Goal: Information Seeking & Learning: Learn about a topic

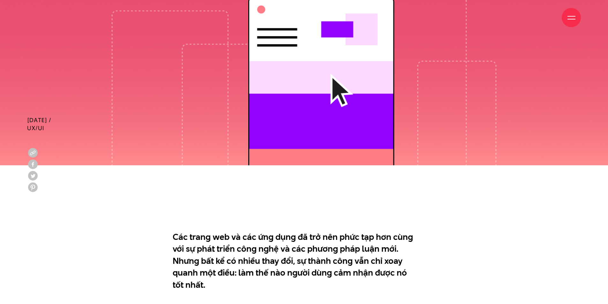
scroll to position [351, 0]
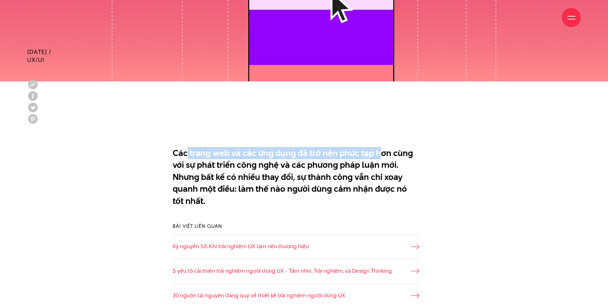
drag, startPoint x: 187, startPoint y: 153, endPoint x: 396, endPoint y: 159, distance: 209.1
click at [387, 157] on p "Các trang web và các ứng dụng đã trở nên phức tạp hơn cùng với sự phát triển cô…" at bounding box center [296, 177] width 247 height 60
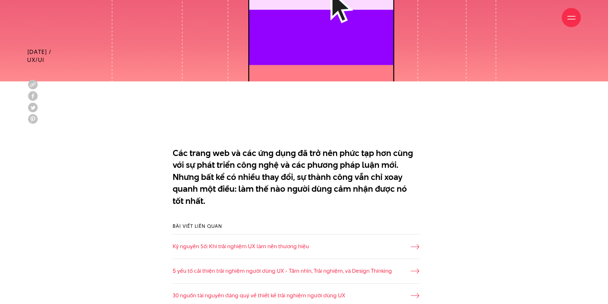
click at [407, 160] on p "Các trang web và các ứng dụng đã trở nên phức tạp hơn cùng với sự phát triển cô…" at bounding box center [296, 177] width 247 height 60
drag, startPoint x: 189, startPoint y: 167, endPoint x: 382, endPoint y: 164, distance: 193.4
click at [382, 164] on p "Các trang web và các ứng dụng đã trở nên phức tạp hơn cùng với sự phát triển cô…" at bounding box center [296, 177] width 247 height 60
click at [226, 182] on p "Các trang web và các ứng dụng đã trở nên phức tạp hơn cùng với sự phát triển cô…" at bounding box center [296, 177] width 247 height 60
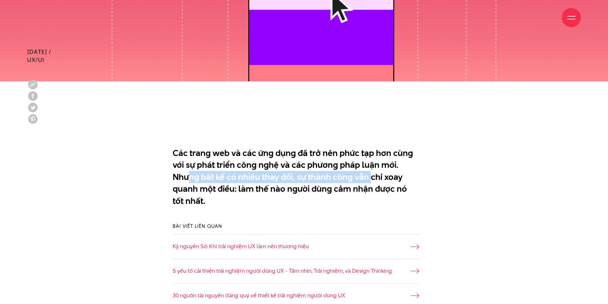
drag, startPoint x: 191, startPoint y: 174, endPoint x: 370, endPoint y: 176, distance: 178.7
click at [370, 176] on p "Các trang web và các ứng dụng đã trở nên phức tạp hơn cùng với sự phát triển cô…" at bounding box center [296, 177] width 247 height 60
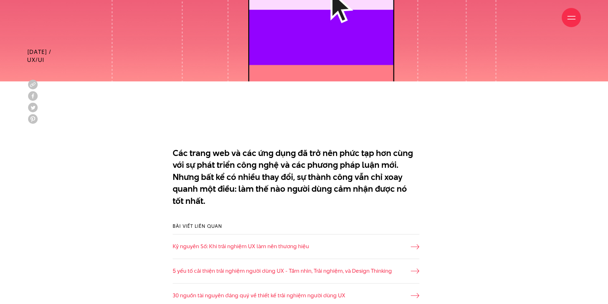
click at [384, 183] on p "Các trang web và các ứng dụng đã trở nên phức tạp hơn cùng với sự phát triển cô…" at bounding box center [296, 177] width 247 height 60
drag, startPoint x: 183, startPoint y: 187, endPoint x: 288, endPoint y: 190, distance: 105.0
click at [265, 187] on p "Các trang web và các ứng dụng đã trở nên phức tạp hơn cùng với sự phát triển cô…" at bounding box center [296, 177] width 247 height 60
click at [337, 190] on p "Các trang web và các ứng dụng đã trở nên phức tạp hơn cùng với sự phát triển cô…" at bounding box center [296, 177] width 247 height 60
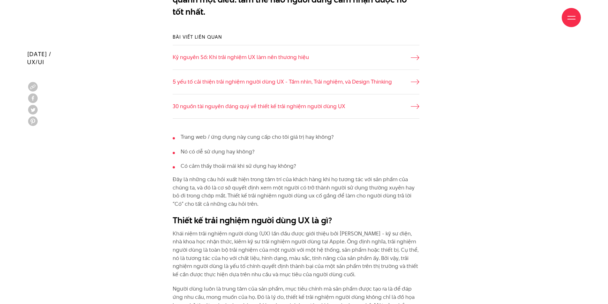
scroll to position [543, 0]
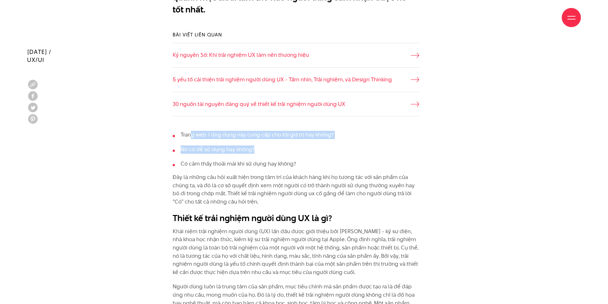
drag, startPoint x: 256, startPoint y: 136, endPoint x: 339, endPoint y: 141, distance: 83.2
click at [318, 141] on ul "Trang web / ứng dụng này cung cấp cho tôi giá trị hay không? Nó có dễ sử dụng h…" at bounding box center [296, 149] width 247 height 37
click at [340, 141] on ul "Trang web / ứng dụng này cung cấp cho tôi giá trị hay không? Nó có dễ sử dụng h…" at bounding box center [296, 149] width 247 height 37
click at [288, 150] on li "Nó có dễ sử dụng hay không?" at bounding box center [296, 150] width 247 height 8
drag, startPoint x: 213, startPoint y: 134, endPoint x: 278, endPoint y: 134, distance: 64.8
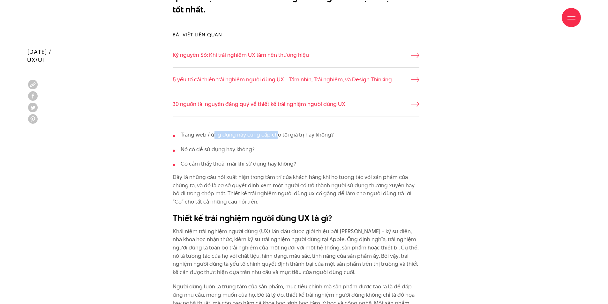
click at [278, 134] on li "Trang web / ứng dụng này cung cấp cho tôi giá trị hay không?" at bounding box center [296, 135] width 247 height 8
click at [279, 139] on li "Trang web / ứng dụng này cung cấp cho tôi giá trị hay không?" at bounding box center [296, 135] width 247 height 8
drag, startPoint x: 209, startPoint y: 150, endPoint x: 278, endPoint y: 149, distance: 69.3
click at [261, 149] on li "Nó có dễ sử dụng hay không?" at bounding box center [296, 150] width 247 height 8
click at [279, 149] on li "Nó có dễ sử dụng hay không?" at bounding box center [296, 150] width 247 height 8
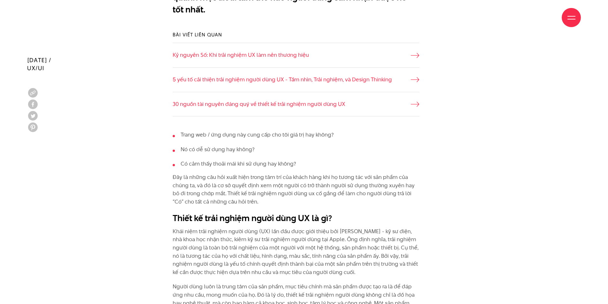
scroll to position [574, 0]
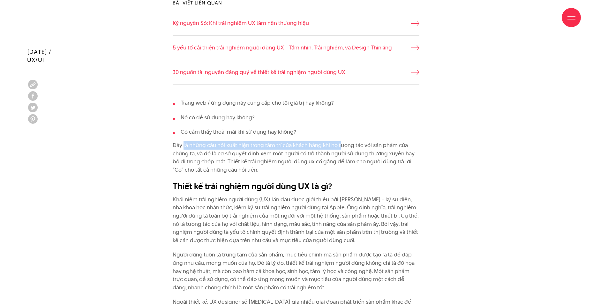
drag, startPoint x: 183, startPoint y: 145, endPoint x: 355, endPoint y: 148, distance: 172.1
click at [354, 148] on p "Đây là những câu hỏi xuất hiện trong tâm trí của khách hàng khi họ tương tác vớ…" at bounding box center [296, 157] width 247 height 33
click at [392, 149] on p "Đây là những câu hỏi xuất hiện trong tâm trí của khách hàng khi họ tương tác vớ…" at bounding box center [296, 157] width 247 height 33
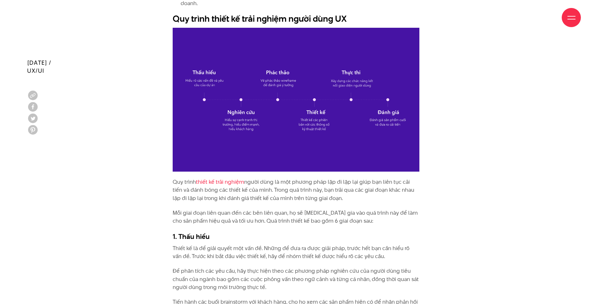
scroll to position [1111, 0]
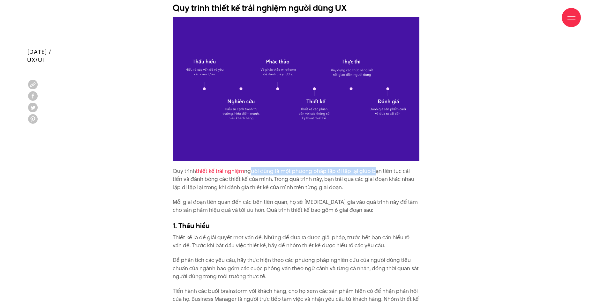
drag, startPoint x: 250, startPoint y: 163, endPoint x: 384, endPoint y: 162, distance: 133.7
click at [377, 167] on p "Quy trình thiết kế trải nghiệm người dùng là một phương pháp lặp đi lặp lại giú…" at bounding box center [296, 179] width 247 height 25
click at [404, 167] on p "Quy trình thiết kế trải nghiệm người dùng là một phương pháp lặp đi lặp lại giú…" at bounding box center [296, 179] width 247 height 25
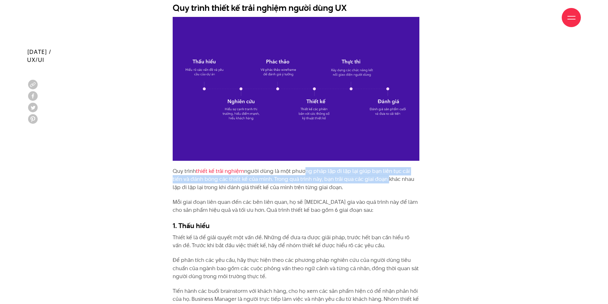
drag, startPoint x: 302, startPoint y: 165, endPoint x: 377, endPoint y: 172, distance: 74.7
click at [377, 172] on p "Quy trình thiết kế trải nghiệm người dùng là một phương pháp lặp đi lặp lại giú…" at bounding box center [296, 179] width 247 height 25
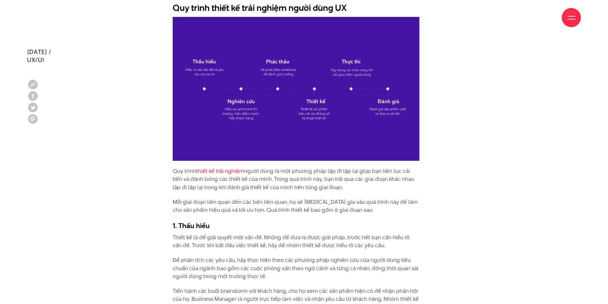
click at [297, 198] on p "Mỗi giai đoạn liên quan đến các bên liên quan, họ sẽ [MEDICAL_DATA] gia vào quá…" at bounding box center [296, 206] width 247 height 16
drag, startPoint x: 237, startPoint y: 185, endPoint x: 305, endPoint y: 188, distance: 68.1
click at [356, 198] on p "Mỗi giai đoạn liên quan đến các bên liên quan, họ sẽ [MEDICAL_DATA] gia vào quá…" at bounding box center [296, 206] width 247 height 16
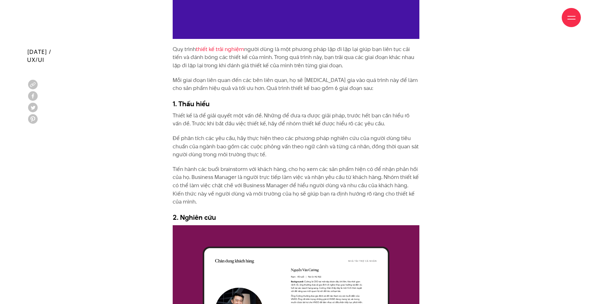
scroll to position [1238, 0]
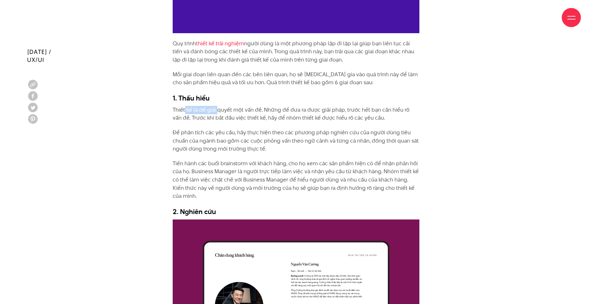
drag, startPoint x: 184, startPoint y: 102, endPoint x: 226, endPoint y: 103, distance: 41.8
click at [218, 106] on p "Thiết kế là để giải quyết một vấn đề. Những để đưa ra được giải pháp, trước hết…" at bounding box center [296, 114] width 247 height 16
click at [236, 106] on p "Thiết kế là để giải quyết một vấn đề. Những để đưa ra được giải pháp, trước hết…" at bounding box center [296, 114] width 247 height 16
drag, startPoint x: 206, startPoint y: 100, endPoint x: 256, endPoint y: 100, distance: 49.8
click at [246, 106] on p "Thiết kế là để giải quyết một vấn đề. Những để đưa ra được giải pháp, trước hết…" at bounding box center [296, 114] width 247 height 16
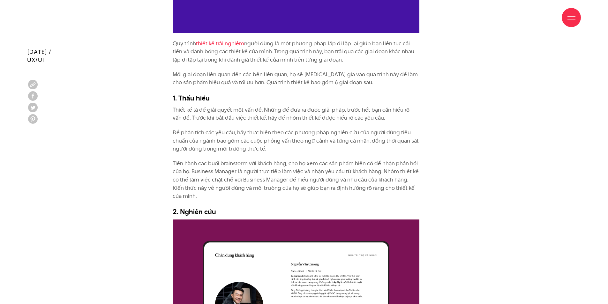
click at [257, 106] on p "Thiết kế là để giải quyết một vấn đề. Những để đưa ra được giải pháp, trước hết…" at bounding box center [296, 114] width 247 height 16
drag, startPoint x: 189, startPoint y: 107, endPoint x: 259, endPoint y: 107, distance: 70.9
click at [259, 107] on p "Thiết kế là để giải quyết một vấn đề. Những để đưa ra được giải pháp, trước hết…" at bounding box center [296, 114] width 247 height 16
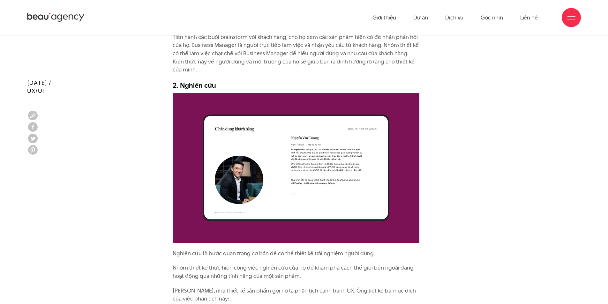
scroll to position [1270, 0]
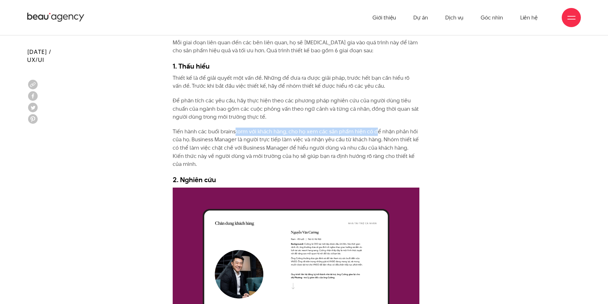
drag, startPoint x: 361, startPoint y: 127, endPoint x: 379, endPoint y: 126, distance: 17.6
click at [379, 128] on p "Tiến hành các buổi brainstorm với khách hàng, cho họ xem các sản phẩm hiện có đ…" at bounding box center [296, 148] width 247 height 41
click at [211, 128] on p "Tiến hành các buổi brainstorm với khách hàng, cho họ xem các sản phẩm hiện có đ…" at bounding box center [296, 148] width 247 height 41
drag, startPoint x: 220, startPoint y: 122, endPoint x: 240, endPoint y: 125, distance: 20.6
click at [240, 128] on p "Tiến hành các buổi brainstorm với khách hàng, cho họ xem các sản phẩm hiện có đ…" at bounding box center [296, 148] width 247 height 41
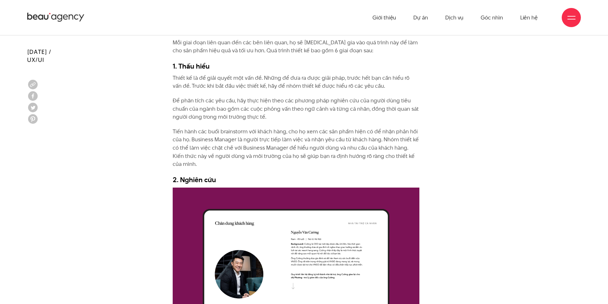
click at [253, 128] on p "Tiến hành các buổi brainstorm với khách hàng, cho họ xem các sản phẩm hiện có đ…" at bounding box center [296, 148] width 247 height 41
drag, startPoint x: 248, startPoint y: 124, endPoint x: 199, endPoint y: 124, distance: 49.1
click at [199, 128] on p "Tiến hành các buổi brainstorm với khách hàng, cho họ xem các sản phẩm hiện có đ…" at bounding box center [296, 148] width 247 height 41
click at [259, 128] on p "Tiến hành các buổi brainstorm với khách hàng, cho họ xem các sản phẩm hiện có đ…" at bounding box center [296, 148] width 247 height 41
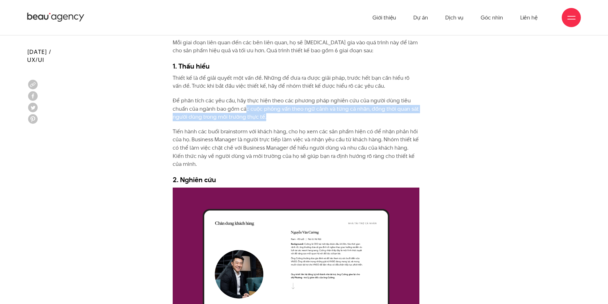
drag, startPoint x: 277, startPoint y: 100, endPoint x: 436, endPoint y: 114, distance: 160.2
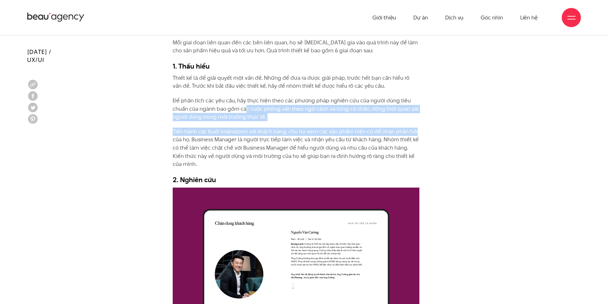
click at [325, 128] on p "Tiến hành các buổi brainstorm với khách hàng, cho họ xem các sản phẩm hiện có đ…" at bounding box center [296, 148] width 247 height 41
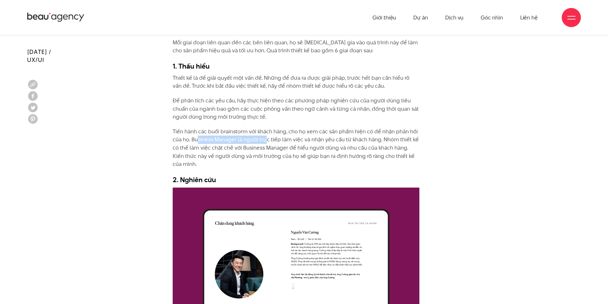
drag, startPoint x: 197, startPoint y: 130, endPoint x: 266, endPoint y: 128, distance: 68.3
click at [266, 128] on p "Tiến hành các buổi brainstorm với khách hàng, cho họ xem các sản phẩm hiện có đ…" at bounding box center [296, 148] width 247 height 41
click at [309, 128] on p "Tiến hành các buổi brainstorm với khách hàng, cho họ xem các sản phẩm hiện có đ…" at bounding box center [296, 148] width 247 height 41
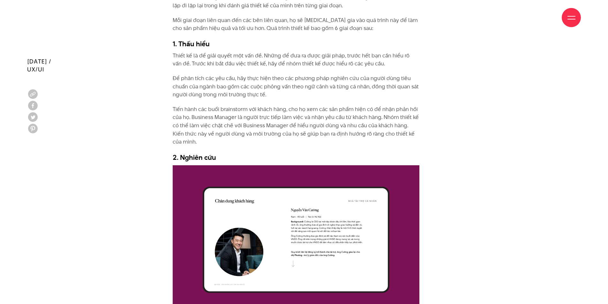
scroll to position [1302, 0]
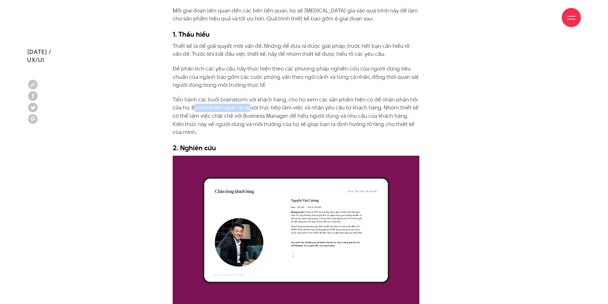
drag, startPoint x: 194, startPoint y: 101, endPoint x: 253, endPoint y: 99, distance: 59.7
click at [253, 99] on p "Tiến hành các buổi brainstorm với khách hàng, cho họ xem các sản phẩm hiện có đ…" at bounding box center [296, 116] width 247 height 41
click at [292, 98] on p "Tiến hành các buổi brainstorm với khách hàng, cho họ xem các sản phẩm hiện có đ…" at bounding box center [296, 116] width 247 height 41
drag, startPoint x: 176, startPoint y: 106, endPoint x: 273, endPoint y: 106, distance: 97.7
click at [273, 106] on p "Tiến hành các buổi brainstorm với khách hàng, cho họ xem các sản phẩm hiện có đ…" at bounding box center [296, 116] width 247 height 41
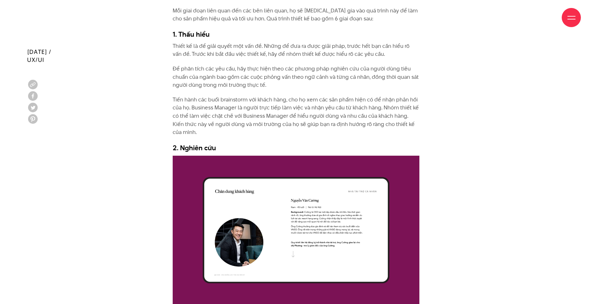
click at [299, 107] on p "Tiến hành các buổi brainstorm với khách hàng, cho họ xem các sản phẩm hiện có đ…" at bounding box center [296, 116] width 247 height 41
drag, startPoint x: 289, startPoint y: 108, endPoint x: 345, endPoint y: 111, distance: 55.6
click at [345, 111] on p "Tiến hành các buổi brainstorm với khách hàng, cho họ xem các sản phẩm hiện có đ…" at bounding box center [296, 116] width 247 height 41
click at [329, 122] on p "Tiến hành các buổi brainstorm với khách hàng, cho họ xem các sản phẩm hiện có đ…" at bounding box center [296, 116] width 247 height 41
drag, startPoint x: 274, startPoint y: 107, endPoint x: 294, endPoint y: 107, distance: 19.5
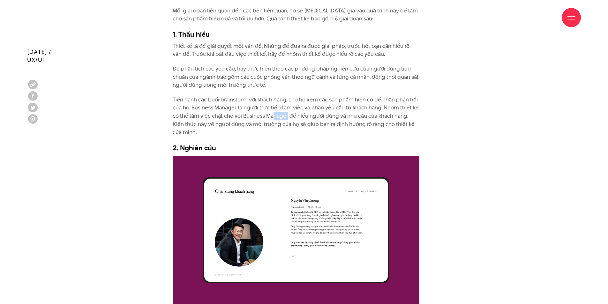
click at [293, 107] on p "Tiến hành các buổi brainstorm với khách hàng, cho họ xem các sản phẩm hiện có đ…" at bounding box center [296, 116] width 247 height 41
click at [312, 107] on p "Tiến hành các buổi brainstorm với khách hàng, cho họ xem các sản phẩm hiện có đ…" at bounding box center [296, 116] width 247 height 41
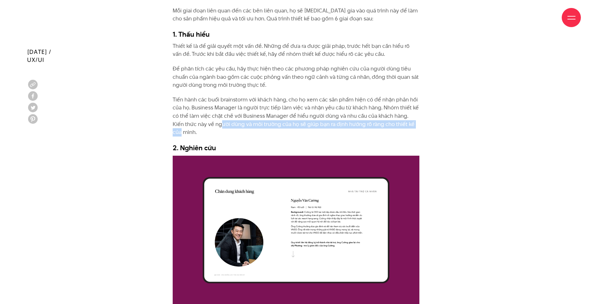
drag, startPoint x: 209, startPoint y: 116, endPoint x: 373, endPoint y: 123, distance: 164.2
click at [416, 116] on p "Tiến hành các buổi brainstorm với khách hàng, cho họ xem các sản phẩm hiện có đ…" at bounding box center [296, 116] width 247 height 41
click at [358, 124] on p "Tiến hành các buổi brainstorm với khách hàng, cho họ xem các sản phẩm hiện có đ…" at bounding box center [296, 116] width 247 height 41
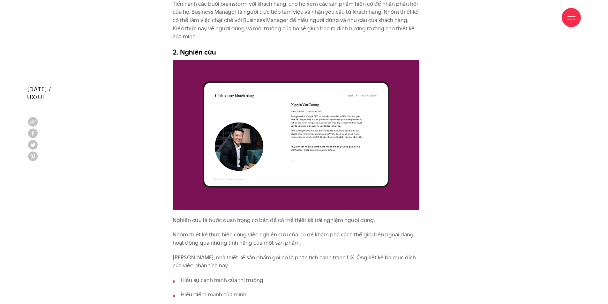
scroll to position [1494, 0]
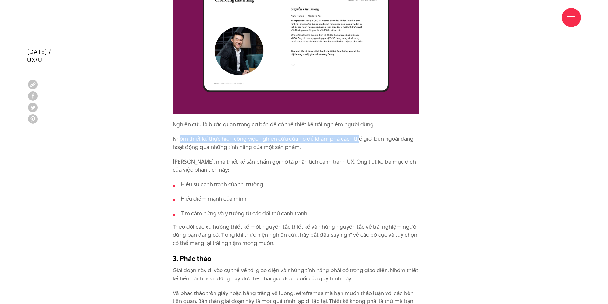
drag, startPoint x: 189, startPoint y: 131, endPoint x: 378, endPoint y: 145, distance: 190.4
click at [357, 135] on p "Nhóm thiết kế thực hiện công việc nghiên cứu của họ để khám phá cách thế giới b…" at bounding box center [296, 143] width 247 height 16
click at [378, 145] on div "Trang web / ứng dụng này cung cấp cho tôi giá trị hay không? Nó có dễ sử dụng h…" at bounding box center [296, 261] width 247 height 2162
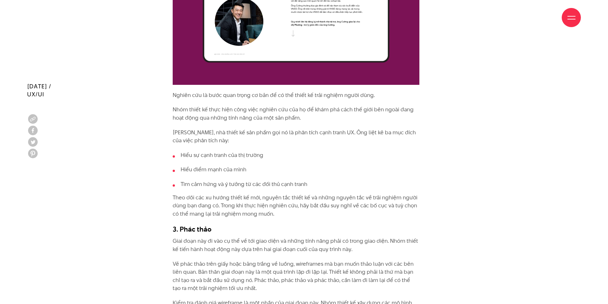
scroll to position [1557, 0]
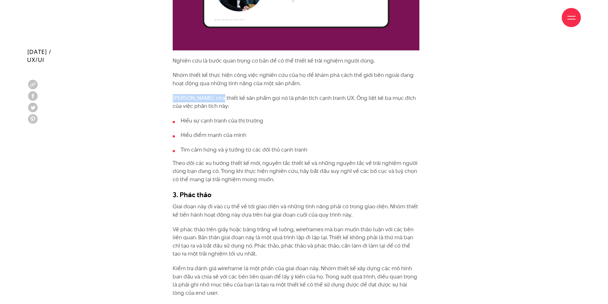
drag, startPoint x: 173, startPoint y: 89, endPoint x: 222, endPoint y: 94, distance: 48.7
click at [216, 94] on p "[PERSON_NAME], nhà thiết kế sản phẩm gọi nó là phân tích cạnh tranh UX. Ông liệ…" at bounding box center [296, 102] width 247 height 16
click at [239, 94] on p "[PERSON_NAME], nhà thiết kế sản phẩm gọi nó là phân tích cạnh tranh UX. Ông liệ…" at bounding box center [296, 102] width 247 height 16
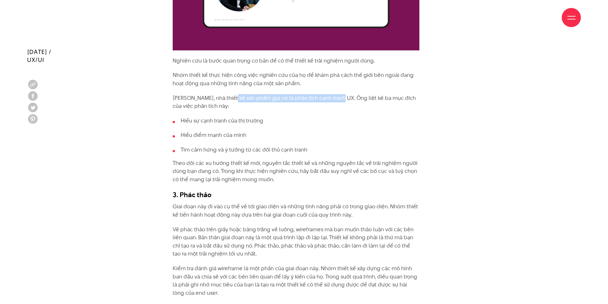
drag, startPoint x: 228, startPoint y: 90, endPoint x: 344, endPoint y: 90, distance: 115.8
click at [342, 94] on p "[PERSON_NAME], nhà thiết kế sản phẩm gọi nó là phân tích cạnh tranh UX. Ông liệ…" at bounding box center [296, 102] width 247 height 16
click at [362, 94] on p "[PERSON_NAME], nhà thiết kế sản phẩm gọi nó là phân tích cạnh tranh UX. Ông liệ…" at bounding box center [296, 102] width 247 height 16
drag, startPoint x: 305, startPoint y: 90, endPoint x: 380, endPoint y: 92, distance: 75.0
click at [376, 94] on p "[PERSON_NAME], nhà thiết kế sản phẩm gọi nó là phân tích cạnh tranh UX. Ông liệ…" at bounding box center [296, 102] width 247 height 16
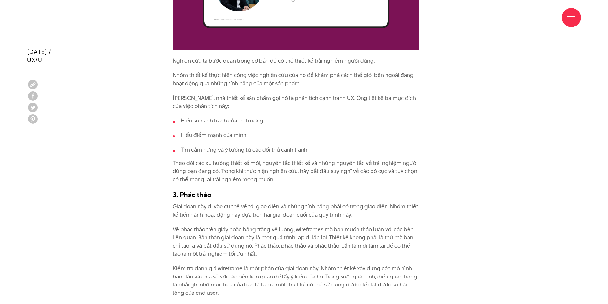
click at [425, 93] on div "Trang web / ứng dụng này cung cấp cho tôi giá trị hay không? Nó có dễ sử dụng h…" at bounding box center [303, 197] width 285 height 2173
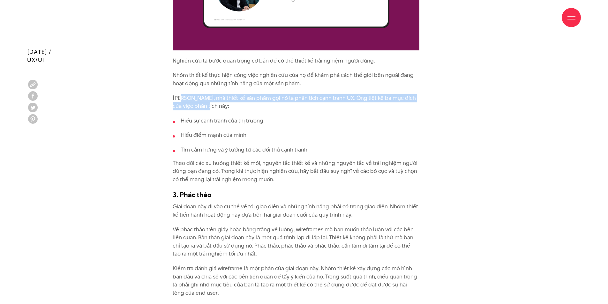
drag, startPoint x: 182, startPoint y: 94, endPoint x: 223, endPoint y: 103, distance: 42.2
click at [222, 103] on div "Trang web / ứng dụng này cung cấp cho tôi giá trị hay không? Nó có dễ sử dụng h…" at bounding box center [296, 197] width 247 height 2162
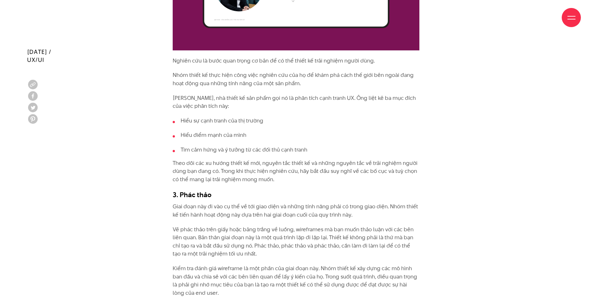
drag, startPoint x: 266, startPoint y: 104, endPoint x: 272, endPoint y: 110, distance: 8.1
click at [267, 106] on div "Trang web / ứng dụng này cung cấp cho tôi giá trị hay không? Nó có dễ sử dụng h…" at bounding box center [296, 197] width 247 height 2162
drag, startPoint x: 272, startPoint y: 111, endPoint x: 187, endPoint y: 116, distance: 85.0
click at [187, 117] on li "Hiểu sự cạnh tranh của thị trường" at bounding box center [296, 121] width 247 height 8
drag, startPoint x: 242, startPoint y: 128, endPoint x: 251, endPoint y: 129, distance: 9.6
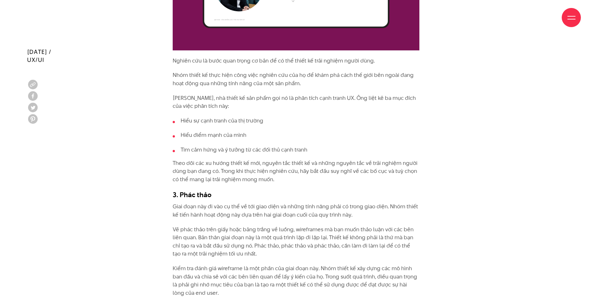
click at [242, 131] on li "Hiểu điểm mạnh của mình" at bounding box center [296, 135] width 247 height 8
drag, startPoint x: 251, startPoint y: 129, endPoint x: 194, endPoint y: 129, distance: 56.8
click at [194, 131] on li "Hiểu điểm mạnh của mình" at bounding box center [296, 135] width 247 height 8
click at [246, 131] on ul "Hiểu sự cạnh tranh của thị trường Hiểu điểm mạnh của mình Tìm cảm hứng và ý tưở…" at bounding box center [296, 135] width 247 height 37
drag, startPoint x: 294, startPoint y: 140, endPoint x: 187, endPoint y: 140, distance: 106.9
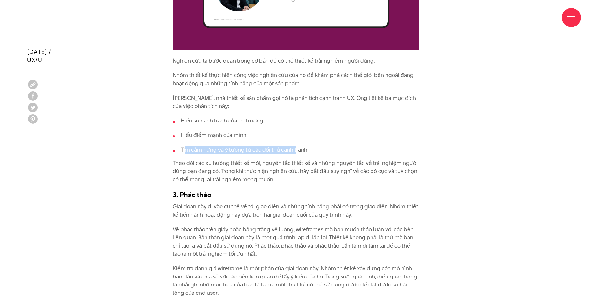
click at [187, 146] on li "Tìm cảm hứng và ý tưởng từ các đối thủ cạnh tranh" at bounding box center [296, 150] width 247 height 8
click at [281, 146] on li "Tìm cảm hứng và ý tưởng từ các đối thủ cạnh tranh" at bounding box center [296, 150] width 247 height 8
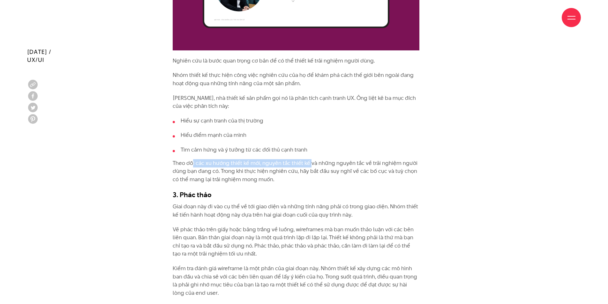
drag, startPoint x: 194, startPoint y: 154, endPoint x: 347, endPoint y: 154, distance: 152.2
click at [326, 159] on p "Theo dõi các xu hướng thiết kế mới, nguyên tắc thiết kế và những nguyên tắc về …" at bounding box center [296, 171] width 247 height 25
click at [372, 159] on p "Theo dõi các xu hướng thiết kế mới, nguyên tắc thiết kế và những nguyên tắc về …" at bounding box center [296, 171] width 247 height 25
drag, startPoint x: 217, startPoint y: 166, endPoint x: 378, endPoint y: 168, distance: 161.8
click at [377, 168] on p "Theo dõi các xu hướng thiết kế mới, nguyên tắc thiết kế và những nguyên tắc về …" at bounding box center [296, 171] width 247 height 25
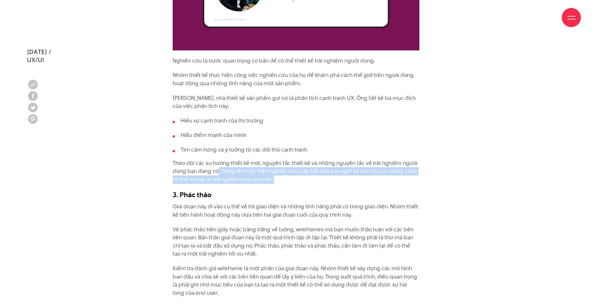
click at [420, 168] on div "Trang web / ứng dụng này cung cấp cho tôi giá trị hay không? Nó có dễ sử dụng h…" at bounding box center [303, 197] width 285 height 2173
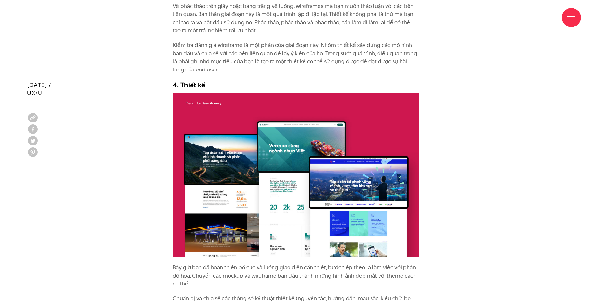
scroll to position [1845, 0]
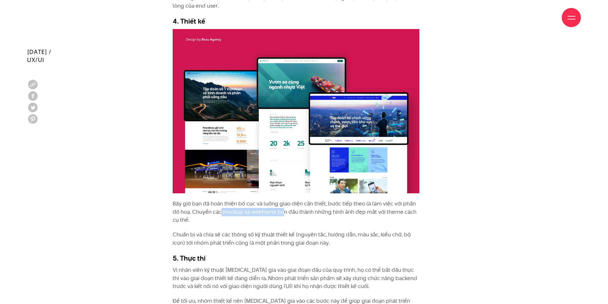
drag, startPoint x: 221, startPoint y: 203, endPoint x: 303, endPoint y: 208, distance: 81.8
click at [297, 207] on p "Bây giờ bạn đã hoàn thiện bố cục và luồng giao diện cần thiết, bước tiếp theo l…" at bounding box center [296, 212] width 247 height 25
click at [320, 209] on p "Bây giờ bạn đã hoàn thiện bố cục và luồng giao diện cần thiết, bước tiếp theo l…" at bounding box center [296, 212] width 247 height 25
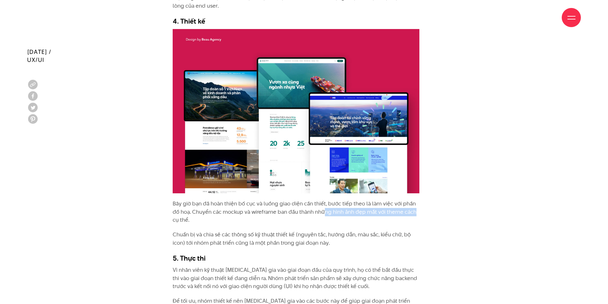
drag, startPoint x: 323, startPoint y: 203, endPoint x: 419, endPoint y: 206, distance: 96.1
click at [419, 206] on p "Bây giờ bạn đã hoàn thiện bố cục và luồng giao diện cần thiết, bước tiếp theo l…" at bounding box center [296, 212] width 247 height 25
click at [260, 214] on p "Bây giờ bạn đã hoàn thiện bố cục và luồng giao diện cần thiết, bước tiếp theo l…" at bounding box center [296, 212] width 247 height 25
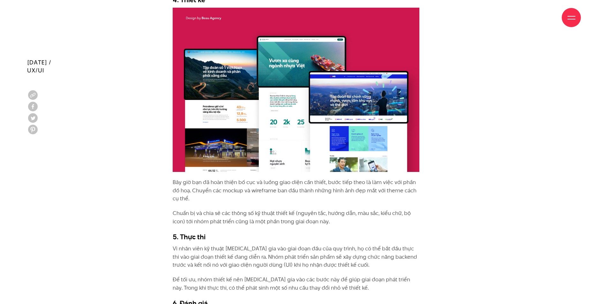
scroll to position [1877, 0]
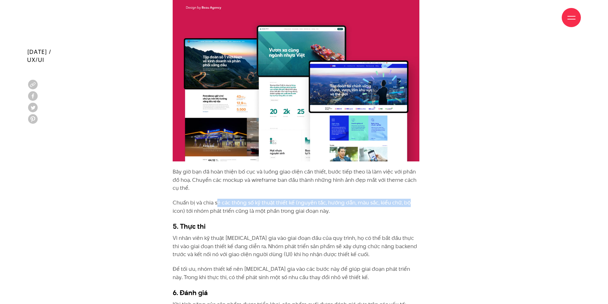
drag, startPoint x: 218, startPoint y: 197, endPoint x: 414, endPoint y: 190, distance: 195.7
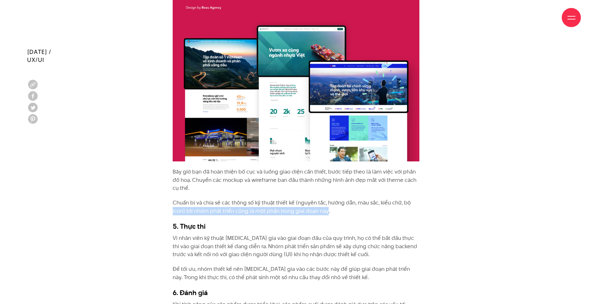
drag, startPoint x: 173, startPoint y: 204, endPoint x: 335, endPoint y: 201, distance: 162.5
click at [328, 201] on p "Chuẩn bị và chia sẻ các thông số kỹ thuật thiết kế (nguyên tắc, hướng dẫn, màu …" at bounding box center [296, 207] width 247 height 16
click at [352, 202] on p "Chuẩn bị và chia sẻ các thông số kỹ thuật thiết kế (nguyên tắc, hướng dẫn, màu …" at bounding box center [296, 207] width 247 height 16
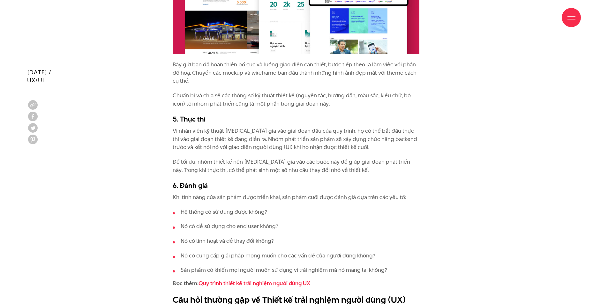
scroll to position [2004, 0]
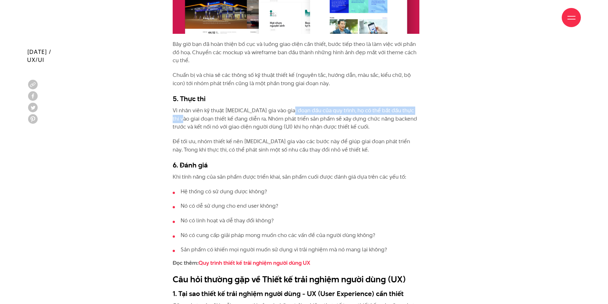
drag, startPoint x: 180, startPoint y: 107, endPoint x: 296, endPoint y: 104, distance: 115.9
click at [292, 107] on p "Vì nhân viên kỹ thuật [MEDICAL_DATA] gia vào giai đoạn đầu của quy trình, họ có…" at bounding box center [296, 119] width 247 height 25
drag, startPoint x: 322, startPoint y: 114, endPoint x: 347, endPoint y: 126, distance: 27.4
click at [322, 115] on p "Vì nhân viên kỹ thuật [MEDICAL_DATA] gia vào giai đoạn đầu của quy trình, họ có…" at bounding box center [296, 119] width 247 height 25
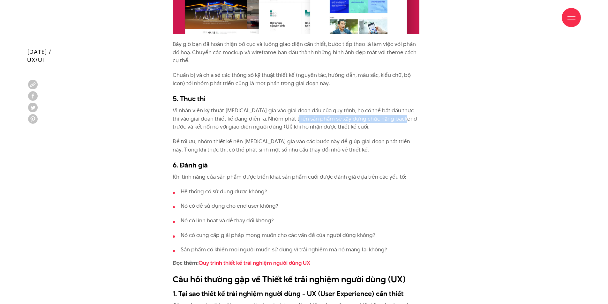
drag, startPoint x: 295, startPoint y: 109, endPoint x: 403, endPoint y: 110, distance: 107.9
click at [402, 109] on p "Vì nhân viên kỹ thuật [MEDICAL_DATA] gia vào giai đoạn đầu của quy trình, họ có…" at bounding box center [296, 119] width 247 height 25
click at [288, 119] on p "Vì nhân viên kỹ thuật [MEDICAL_DATA] gia vào giai đoạn đầu của quy trình, họ có…" at bounding box center [296, 119] width 247 height 25
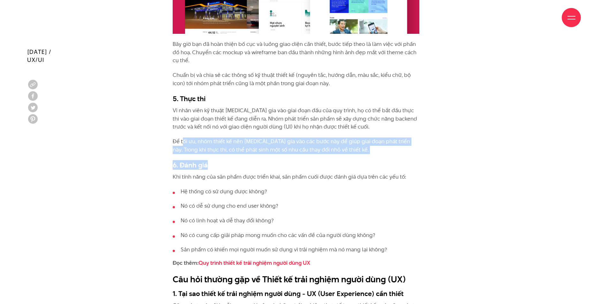
drag, startPoint x: 185, startPoint y: 134, endPoint x: 307, endPoint y: 163, distance: 125.5
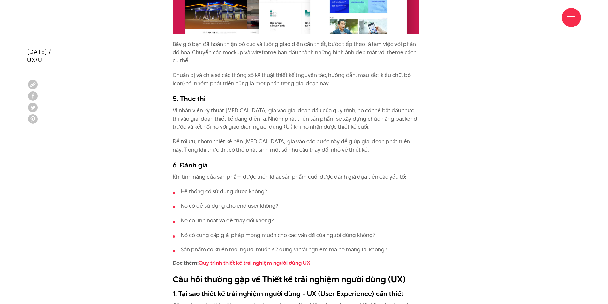
drag, startPoint x: 284, startPoint y: 179, endPoint x: 331, endPoint y: 190, distance: 48.4
click at [316, 188] on li "Hệ thống có sử dụng được không?" at bounding box center [296, 192] width 247 height 8
drag, startPoint x: 207, startPoint y: 185, endPoint x: 272, endPoint y: 184, distance: 65.1
click at [271, 188] on li "Hệ thống có sử dụng được không?" at bounding box center [296, 192] width 247 height 8
drag, startPoint x: 219, startPoint y: 193, endPoint x: 244, endPoint y: 195, distance: 25.3
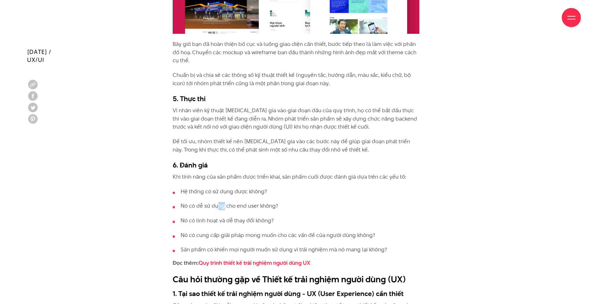
click at [229, 193] on ul "Hệ thống có sử dụng được không? Nó có dễ sử dụng cho end user không? Nó có linh…" at bounding box center [296, 221] width 247 height 66
drag, startPoint x: 190, startPoint y: 199, endPoint x: 287, endPoint y: 197, distance: 97.0
click at [287, 202] on li "Nó có dễ sử dụng cho end user không?" at bounding box center [296, 206] width 247 height 8
click at [292, 202] on li "Nó có dễ sử dụng cho end user không?" at bounding box center [296, 206] width 247 height 8
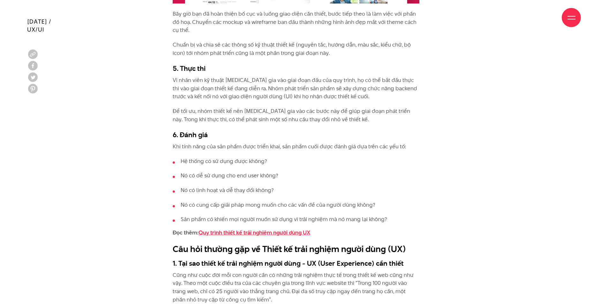
scroll to position [2068, 0]
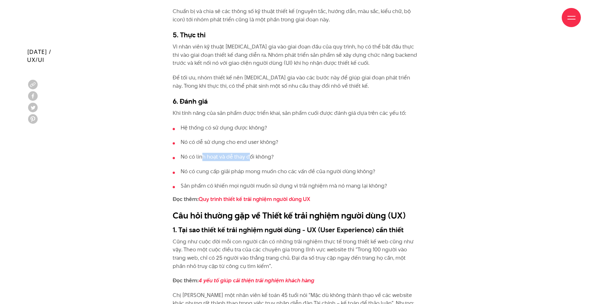
drag, startPoint x: 203, startPoint y: 147, endPoint x: 278, endPoint y: 153, distance: 74.6
click at [267, 153] on li "Nó có linh hoạt và dễ thay đổi không?" at bounding box center [296, 157] width 247 height 8
click at [281, 154] on ul "Hệ thống có sử dụng được không? Nó có dễ sử dụng cho end user không? Nó có linh…" at bounding box center [296, 157] width 247 height 66
click at [401, 173] on ul "Hệ thống có sử dụng được không? Nó có dễ sử dụng cho end user không? Nó có linh…" at bounding box center [296, 157] width 247 height 66
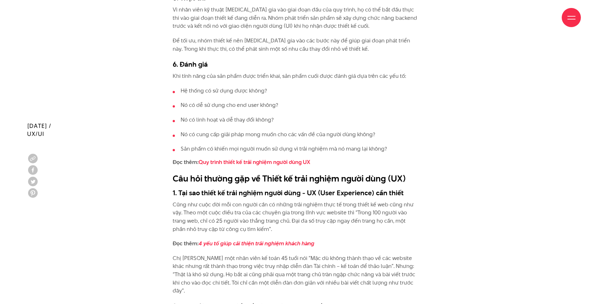
scroll to position [2196, 0]
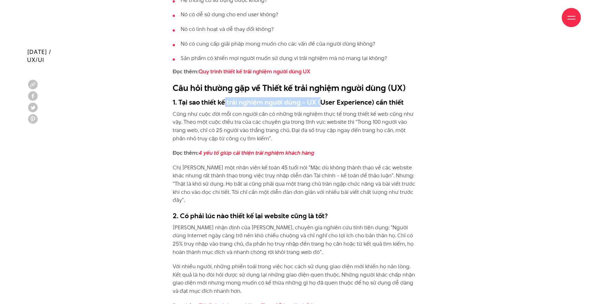
drag, startPoint x: 224, startPoint y: 88, endPoint x: 316, endPoint y: 92, distance: 92.6
drag, startPoint x: 268, startPoint y: 119, endPoint x: 273, endPoint y: 118, distance: 5.5
click at [269, 119] on p "Cũng như cuộc đời mỗi con người cần có những trải nghiệm thực tế trong thiết kế…" at bounding box center [296, 126] width 247 height 33
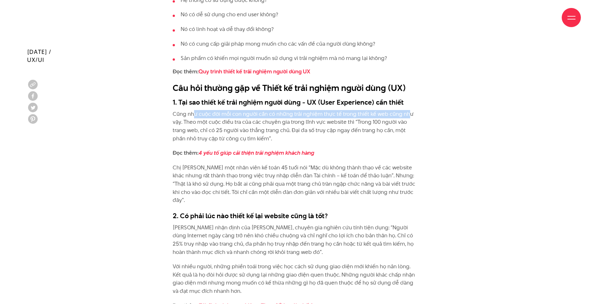
drag, startPoint x: 194, startPoint y: 106, endPoint x: 406, endPoint y: 104, distance: 211.9
click at [406, 110] on p "Cũng như cuộc đời mỗi con người cần có những trải nghiệm thực tế trong thiết kế…" at bounding box center [296, 126] width 247 height 33
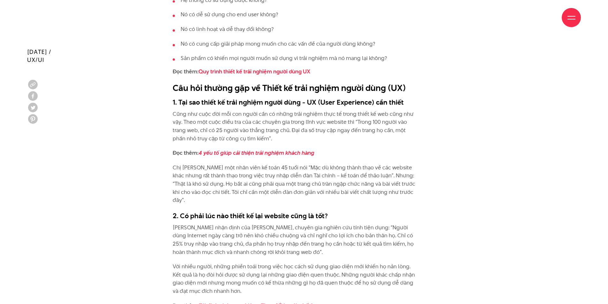
click at [200, 113] on p "Cũng như cuộc đời mỗi con người cần có những trải nghiệm thực tế trong thiết kế…" at bounding box center [296, 126] width 247 height 33
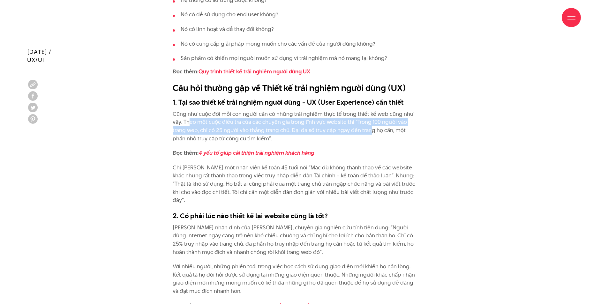
drag, startPoint x: 195, startPoint y: 114, endPoint x: 365, endPoint y: 124, distance: 170.4
click at [358, 122] on p "Cũng như cuộc đời mỗi con người cần có những trải nghiệm thực tế trong thiết kế…" at bounding box center [296, 126] width 247 height 33
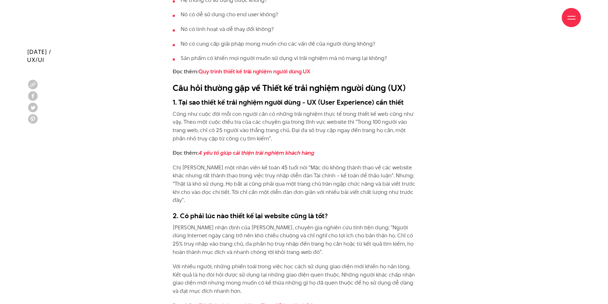
click at [377, 124] on p "Cũng như cuộc đời mỗi con người cần có những trải nghiệm thực tế trong thiết kế…" at bounding box center [296, 126] width 247 height 33
drag, startPoint x: 187, startPoint y: 121, endPoint x: 274, endPoint y: 120, distance: 87.1
click at [274, 120] on p "Cũng như cuộc đời mỗi con người cần có những trải nghiệm thực tế trong thiết kế…" at bounding box center [296, 126] width 247 height 33
click at [260, 129] on p "Cũng như cuộc đời mỗi con người cần có những trải nghiệm thực tế trong thiết kế…" at bounding box center [296, 126] width 247 height 33
drag, startPoint x: 326, startPoint y: 122, endPoint x: 387, endPoint y: 122, distance: 61.3
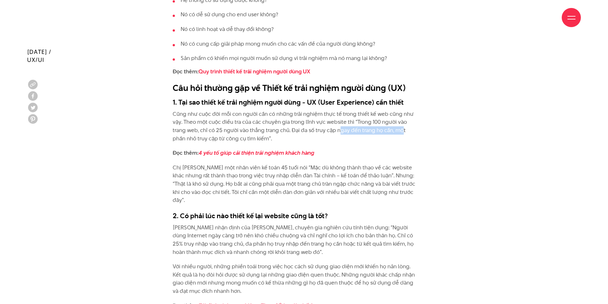
click at [387, 122] on p "Cũng như cuộc đời mỗi con người cần có những trải nghiệm thực tế trong thiết kế…" at bounding box center [296, 126] width 247 height 33
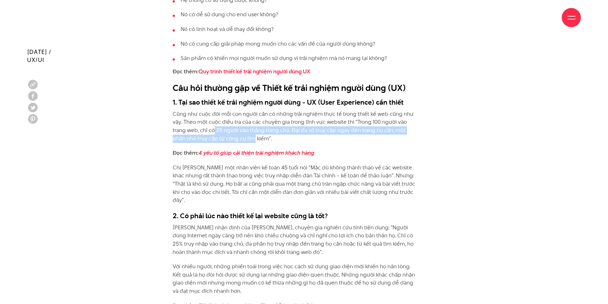
drag, startPoint x: 199, startPoint y: 126, endPoint x: 251, endPoint y: 132, distance: 52.1
click at [249, 131] on p "Cũng như cuộc đời mỗi con người cần có những trải nghiệm thực tế trong thiết kế…" at bounding box center [296, 126] width 247 height 33
click at [273, 133] on p "Cũng như cuộc đời mỗi con người cần có những trải nghiệm thực tế trong thiết kế…" at bounding box center [296, 126] width 247 height 33
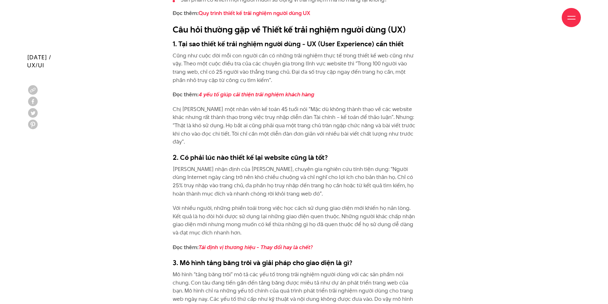
scroll to position [2259, 0]
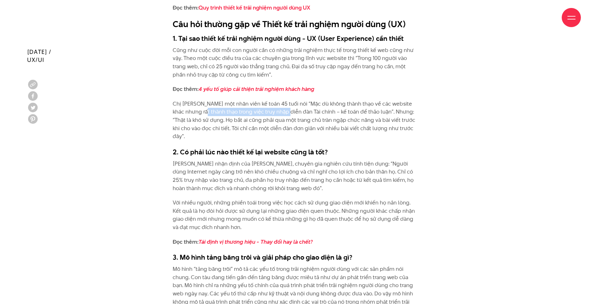
drag, startPoint x: 216, startPoint y: 100, endPoint x: 299, endPoint y: 102, distance: 83.6
click at [297, 101] on p "Chị [PERSON_NAME] một nhân viên kế toán 45 tuổi nói “Mặc dù không thành thạo về…" at bounding box center [296, 120] width 247 height 41
click at [341, 115] on p "Chị [PERSON_NAME] một nhân viên kế toán 45 tuổi nói “Mặc dù không thành thạo về…" at bounding box center [296, 120] width 247 height 41
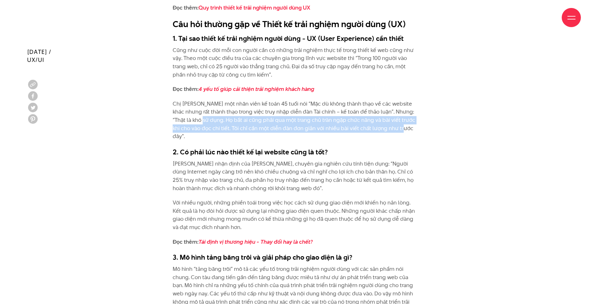
drag, startPoint x: 210, startPoint y: 114, endPoint x: 424, endPoint y: 119, distance: 213.9
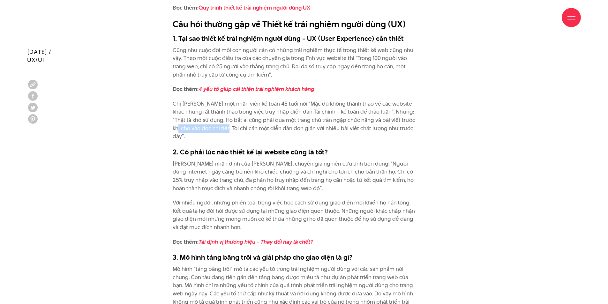
drag, startPoint x: 184, startPoint y: 121, endPoint x: 235, endPoint y: 121, distance: 50.7
click at [235, 121] on p "Chị [PERSON_NAME] một nhân viên kế toán 45 tuổi nói “Mặc dù không thành thạo về…" at bounding box center [296, 120] width 247 height 41
click at [264, 126] on p "Chị [PERSON_NAME] một nhân viên kế toán 45 tuổi nói “Mặc dù không thành thạo về…" at bounding box center [296, 120] width 247 height 41
drag, startPoint x: 206, startPoint y: 120, endPoint x: 267, endPoint y: 119, distance: 61.3
click at [267, 119] on p "Chị [PERSON_NAME] một nhân viên kế toán 45 tuổi nói “Mặc dù không thành thạo về…" at bounding box center [296, 120] width 247 height 41
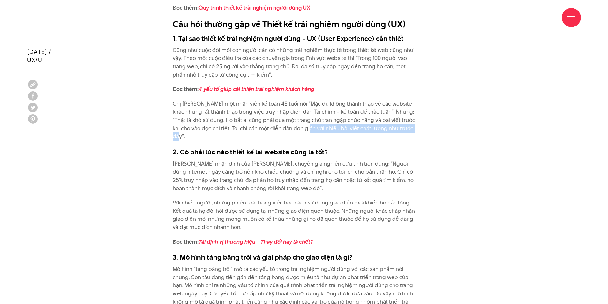
drag, startPoint x: 315, startPoint y: 121, endPoint x: 418, endPoint y: 126, distance: 102.9
click at [418, 126] on p "Chị [PERSON_NAME] một nhân viên kế toán 45 tuổi nói “Mặc dù không thành thạo về…" at bounding box center [296, 120] width 247 height 41
click at [419, 126] on p "Chị [PERSON_NAME] một nhân viên kế toán 45 tuổi nói “Mặc dù không thành thạo về…" at bounding box center [296, 120] width 247 height 41
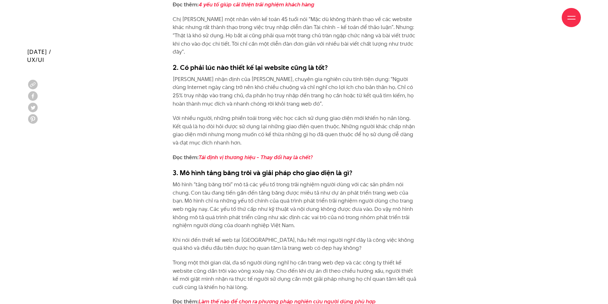
scroll to position [2355, 0]
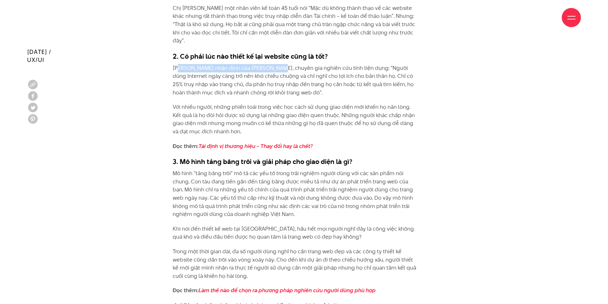
drag, startPoint x: 180, startPoint y: 59, endPoint x: 275, endPoint y: 63, distance: 95.8
click at [275, 64] on p "[PERSON_NAME] nhận định của [PERSON_NAME], chuyên gia nghiên cứu tính tiện dụng…" at bounding box center [296, 80] width 247 height 33
click at [316, 66] on p "[PERSON_NAME] nhận định của [PERSON_NAME], chuyên gia nghiên cứu tính tiện dụng…" at bounding box center [296, 80] width 247 height 33
drag, startPoint x: 349, startPoint y: 58, endPoint x: 410, endPoint y: 59, distance: 60.6
click at [410, 64] on p "[PERSON_NAME] nhận định của [PERSON_NAME], chuyên gia nghiên cứu tính tiện dụng…" at bounding box center [296, 80] width 247 height 33
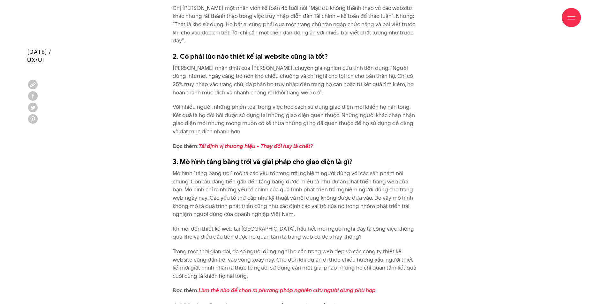
click at [233, 69] on p "[PERSON_NAME] nhận định của [PERSON_NAME], chuyên gia nghiên cứu tính tiện dụng…" at bounding box center [296, 80] width 247 height 33
drag, startPoint x: 183, startPoint y: 71, endPoint x: 290, endPoint y: 69, distance: 106.9
click at [290, 69] on p "[PERSON_NAME] nhận định của [PERSON_NAME], chuyên gia nghiên cứu tính tiện dụng…" at bounding box center [296, 80] width 247 height 33
drag, startPoint x: 305, startPoint y: 71, endPoint x: 295, endPoint y: 74, distance: 11.0
click at [306, 71] on p "[PERSON_NAME] nhận định của [PERSON_NAME], chuyên gia nghiên cứu tính tiện dụng…" at bounding box center [296, 80] width 247 height 33
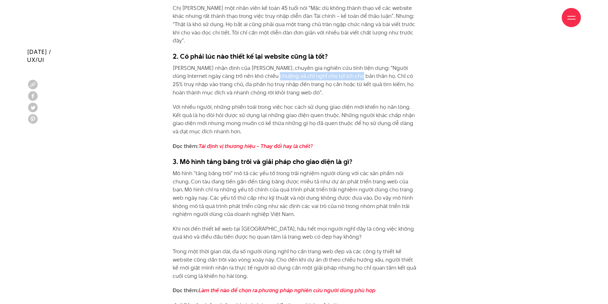
drag, startPoint x: 257, startPoint y: 67, endPoint x: 336, endPoint y: 71, distance: 79.6
click at [336, 71] on p "[PERSON_NAME] nhận định của [PERSON_NAME], chuyên gia nghiên cứu tính tiện dụng…" at bounding box center [296, 80] width 247 height 33
click at [373, 71] on p "[PERSON_NAME] nhận định của [PERSON_NAME], chuyên gia nghiên cứu tính tiện dụng…" at bounding box center [296, 80] width 247 height 33
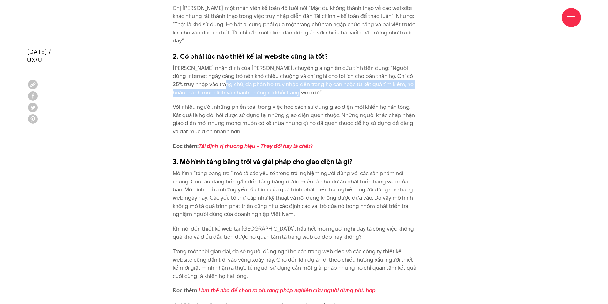
drag, startPoint x: 200, startPoint y: 80, endPoint x: 308, endPoint y: 84, distance: 107.6
click at [295, 82] on p "[PERSON_NAME] nhận định của [PERSON_NAME], chuyên gia nghiên cứu tính tiện dụng…" at bounding box center [296, 80] width 247 height 33
click at [321, 85] on p "[PERSON_NAME] nhận định của [PERSON_NAME], chuyên gia nghiên cứu tính tiện dụng…" at bounding box center [296, 80] width 247 height 33
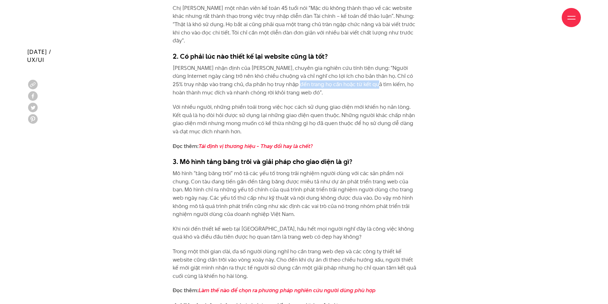
drag, startPoint x: 277, startPoint y: 77, endPoint x: 356, endPoint y: 80, distance: 79.8
click at [354, 80] on p "[PERSON_NAME] nhận định của [PERSON_NAME], chuyên gia nghiên cứu tính tiện dụng…" at bounding box center [296, 80] width 247 height 33
drag, startPoint x: 376, startPoint y: 77, endPoint x: 431, endPoint y: 79, distance: 54.6
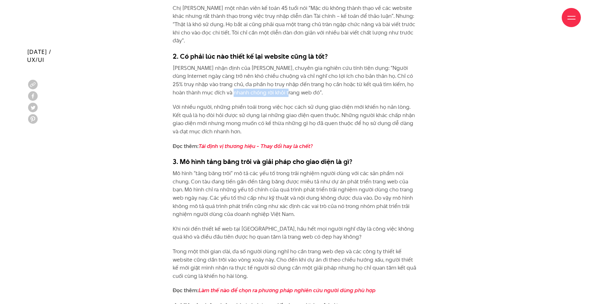
drag, startPoint x: 206, startPoint y: 85, endPoint x: 260, endPoint y: 84, distance: 53.9
click at [258, 85] on p "[PERSON_NAME] nhận định của [PERSON_NAME], chuyên gia nghiên cứu tính tiện dụng…" at bounding box center [296, 80] width 247 height 33
click at [303, 83] on p "[PERSON_NAME] nhận định của [PERSON_NAME], chuyên gia nghiên cứu tính tiện dụng…" at bounding box center [296, 80] width 247 height 33
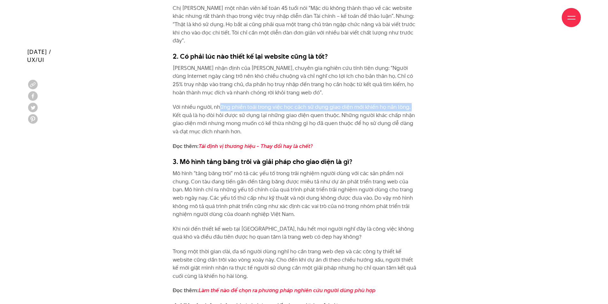
drag, startPoint x: 219, startPoint y: 99, endPoint x: 409, endPoint y: 99, distance: 189.9
click at [409, 103] on p "Với nhiều người, những phiền toái trong việc học cách sử dụng giao diện mới khi…" at bounding box center [296, 119] width 247 height 33
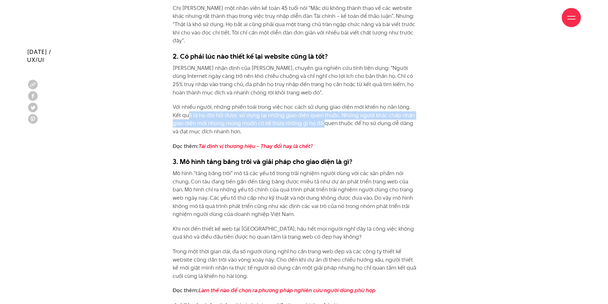
drag, startPoint x: 181, startPoint y: 110, endPoint x: 344, endPoint y: 115, distance: 163.5
click at [310, 113] on p "Với nhiều người, những phiền toái trong việc học cách sử dụng giao diện mới khi…" at bounding box center [296, 119] width 247 height 33
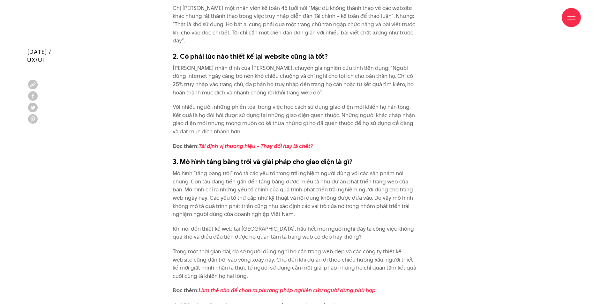
click at [371, 118] on p "Với nhiều người, những phiền toái trong việc học cách sử dụng giao diện mới khi…" at bounding box center [296, 119] width 247 height 33
drag, startPoint x: 171, startPoint y: 113, endPoint x: 271, endPoint y: 117, distance: 99.7
drag, startPoint x: 394, startPoint y: 104, endPoint x: 420, endPoint y: 111, distance: 26.4
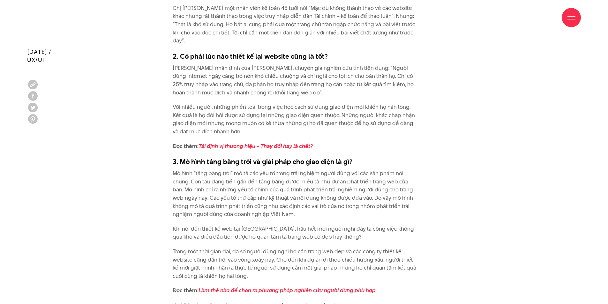
click at [255, 118] on p "Với nhiều người, những phiền toái trong việc học cách sử dụng giao diện mới khi…" at bounding box center [296, 119] width 247 height 33
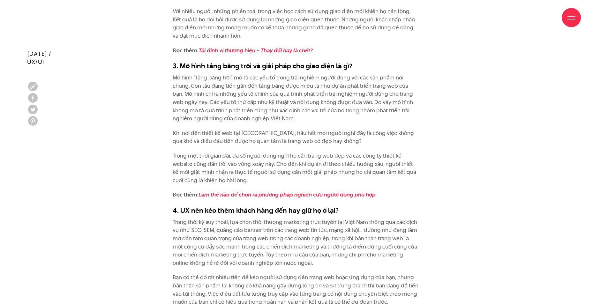
scroll to position [2483, 0]
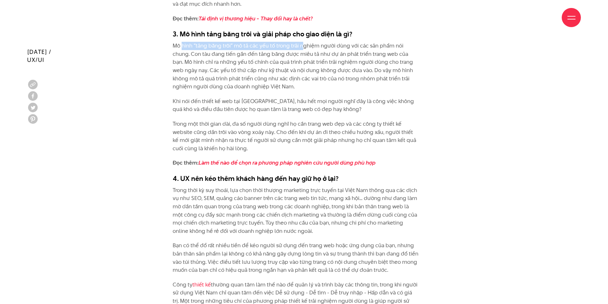
drag, startPoint x: 182, startPoint y: 38, endPoint x: 303, endPoint y: 40, distance: 120.7
click at [302, 42] on p "Mô hình “tảng băng trôi” mô tả các yếu tố trong trải nghiệm người dùng với các …" at bounding box center [296, 66] width 247 height 49
click at [321, 46] on p "Mô hình “tảng băng trôi” mô tả các yếu tố trong trải nghiệm người dùng với các …" at bounding box center [296, 66] width 247 height 49
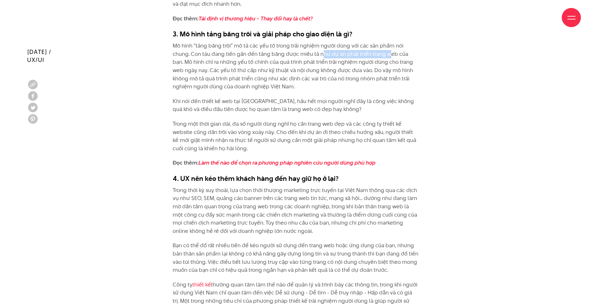
drag, startPoint x: 303, startPoint y: 45, endPoint x: 369, endPoint y: 45, distance: 65.7
click at [369, 45] on p "Mô hình “tảng băng trôi” mô tả các yếu tố trong trải nghiệm người dùng với các …" at bounding box center [296, 66] width 247 height 49
click at [403, 45] on p "Mô hình “tảng băng trôi” mô tả các yếu tố trong trải nghiệm người dùng với các …" at bounding box center [296, 66] width 247 height 49
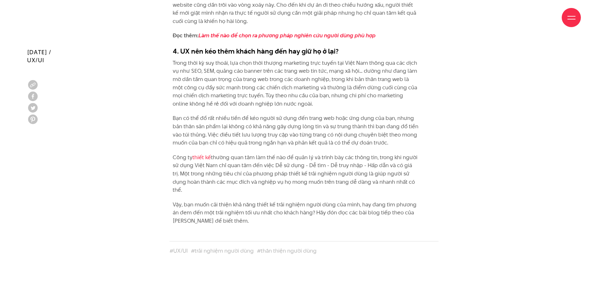
scroll to position [2611, 0]
drag, startPoint x: 199, startPoint y: 61, endPoint x: 226, endPoint y: 66, distance: 28.1
click at [225, 66] on p "Trong thời kỳ suy thoái, lựa chọn thời thượng marketing trực tuyến tại Việt Nam…" at bounding box center [296, 83] width 247 height 49
drag, startPoint x: 243, startPoint y: 64, endPoint x: 248, endPoint y: 65, distance: 4.9
click at [247, 65] on p "Trong thời kỳ suy thoái, lựa chọn thời thượng marketing trực tuyến tại Việt Nam…" at bounding box center [296, 83] width 247 height 49
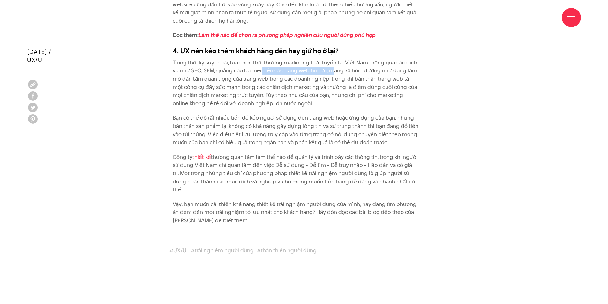
drag, startPoint x: 272, startPoint y: 64, endPoint x: 331, endPoint y: 62, distance: 59.4
click at [331, 62] on p "Trong thời kỳ suy thoái, lựa chọn thời thượng marketing trực tuyến tại Việt Nam…" at bounding box center [296, 83] width 247 height 49
click at [365, 63] on p "Trong thời kỳ suy thoái, lựa chọn thời thượng marketing trực tuyến tại Việt Nam…" at bounding box center [296, 83] width 247 height 49
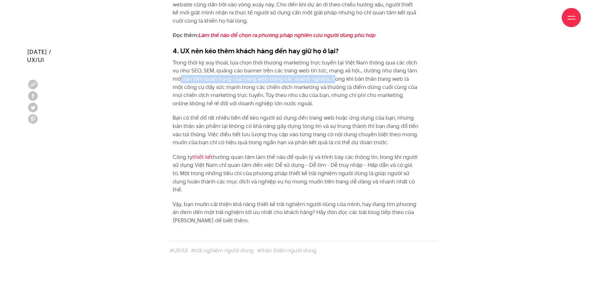
drag, startPoint x: 181, startPoint y: 71, endPoint x: 333, endPoint y: 73, distance: 152.2
click at [333, 73] on p "Trong thời kỳ suy thoái, lựa chọn thời thượng marketing trực tuyến tại Việt Nam…" at bounding box center [296, 83] width 247 height 49
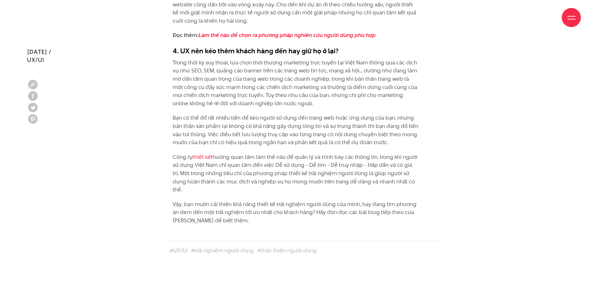
click at [367, 72] on p "Trong thời kỳ suy thoái, lựa chọn thời thượng marketing trực tuyến tại Việt Nam…" at bounding box center [296, 83] width 247 height 49
drag, startPoint x: 344, startPoint y: 71, endPoint x: 409, endPoint y: 73, distance: 65.8
click at [409, 73] on p "Trong thời kỳ suy thoái, lựa chọn thời thượng marketing trực tuyến tại Việt Nam…" at bounding box center [296, 83] width 247 height 49
click at [208, 79] on p "Trong thời kỳ suy thoái, lựa chọn thời thượng marketing trực tuyến tại Việt Nam…" at bounding box center [296, 83] width 247 height 49
drag, startPoint x: 184, startPoint y: 78, endPoint x: 267, endPoint y: 79, distance: 83.0
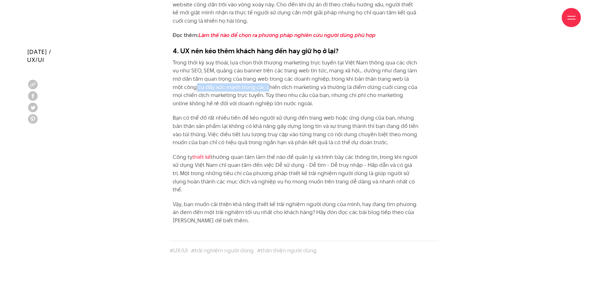
click at [267, 79] on p "Trong thời kỳ suy thoái, lựa chọn thời thượng marketing trực tuyến tại Việt Nam…" at bounding box center [296, 83] width 247 height 49
click at [288, 82] on p "Trong thời kỳ suy thoái, lựa chọn thời thượng marketing trực tuyến tại Việt Nam…" at bounding box center [296, 83] width 247 height 49
drag, startPoint x: 190, startPoint y: 80, endPoint x: 279, endPoint y: 80, distance: 89.4
click at [279, 80] on p "Trong thời kỳ suy thoái, lựa chọn thời thượng marketing trực tuyến tại Việt Nam…" at bounding box center [296, 83] width 247 height 49
click at [288, 80] on p "Trong thời kỳ suy thoái, lựa chọn thời thượng marketing trực tuyến tại Việt Nam…" at bounding box center [296, 83] width 247 height 49
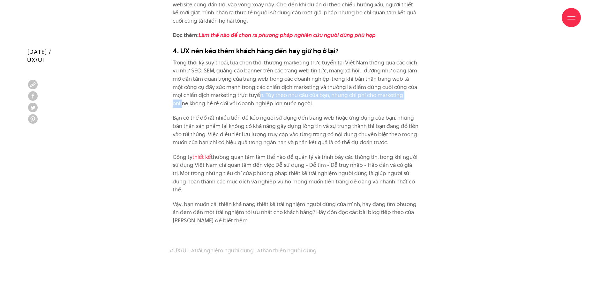
drag, startPoint x: 291, startPoint y: 85, endPoint x: 400, endPoint y: 89, distance: 109.5
click at [400, 89] on p "Trong thời kỳ suy thoái, lựa chọn thời thượng marketing trực tuyến tại Việt Nam…" at bounding box center [296, 83] width 247 height 49
click at [399, 99] on p "Trong thời kỳ suy thoái, lựa chọn thời thượng marketing trực tuyến tại Việt Nam…" at bounding box center [296, 83] width 247 height 49
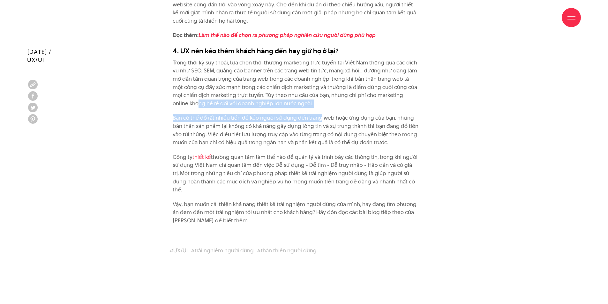
drag, startPoint x: 182, startPoint y: 98, endPoint x: 320, endPoint y: 102, distance: 138.6
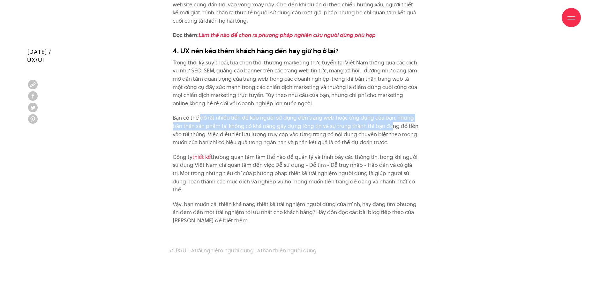
drag, startPoint x: 210, startPoint y: 111, endPoint x: 392, endPoint y: 115, distance: 182.0
click at [392, 115] on p "Bạn có thể đổ rất nhiều tiền để kéo người sử dụng đến trang web hoặc ứng dụng c…" at bounding box center [296, 130] width 247 height 33
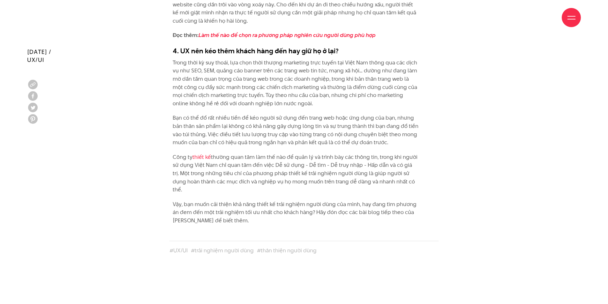
click at [332, 131] on p "Bạn có thể đổ rất nhiều tiền để kéo người sử dụng đến trang web hoặc ứng dụng c…" at bounding box center [296, 130] width 247 height 33
drag, startPoint x: 220, startPoint y: 120, endPoint x: 419, endPoint y: 118, distance: 199.2
click at [190, 129] on p "Bạn có thể đổ rất nhiều tiền để kéo người sử dụng đến trang web hoặc ứng dụng c…" at bounding box center [296, 130] width 247 height 33
drag, startPoint x: 179, startPoint y: 123, endPoint x: 207, endPoint y: 125, distance: 27.8
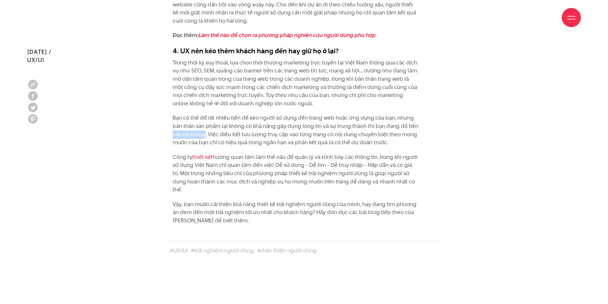
click at [208, 125] on p "Bạn có thể đổ rất nhiều tiền để kéo người sử dụng đến trang web hoặc ứng dụng c…" at bounding box center [296, 130] width 247 height 33
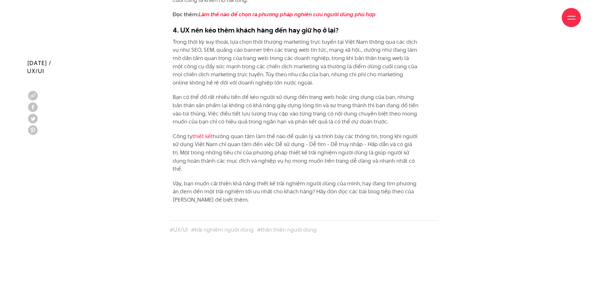
scroll to position [2642, 0]
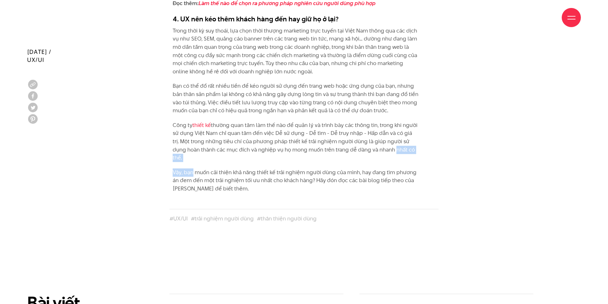
drag, startPoint x: 233, startPoint y: 146, endPoint x: 381, endPoint y: 146, distance: 147.8
click at [268, 169] on p "Vậy, bạn muốn cải thiện khả năng thiết kế trải nghiệm người dùng của mình, hay …" at bounding box center [296, 181] width 247 height 25
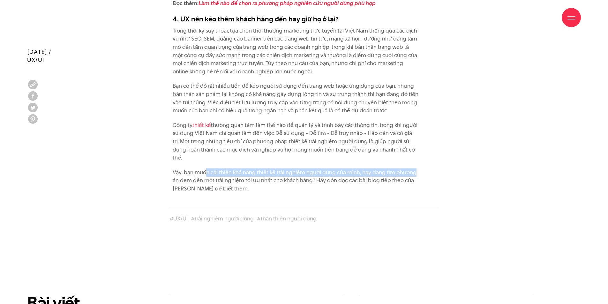
drag, startPoint x: 206, startPoint y: 159, endPoint x: 431, endPoint y: 160, distance: 224.4
click at [409, 173] on p "Vậy, bạn muốn cải thiện khả năng thiết kế trải nghiệm người dùng của mình, hay …" at bounding box center [296, 181] width 247 height 25
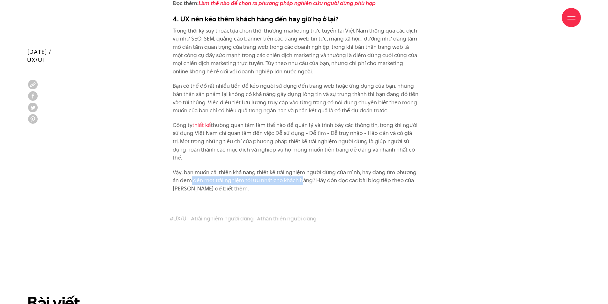
drag, startPoint x: 191, startPoint y: 167, endPoint x: 301, endPoint y: 168, distance: 110.7
click at [301, 169] on p "Vậy, bạn muốn cải thiện khả năng thiết kế trải nghiệm người dùng của mình, hay …" at bounding box center [296, 181] width 247 height 25
click at [303, 173] on p "Vậy, bạn muốn cải thiện khả năng thiết kế trải nghiệm người dùng của mình, hay …" at bounding box center [296, 181] width 247 height 25
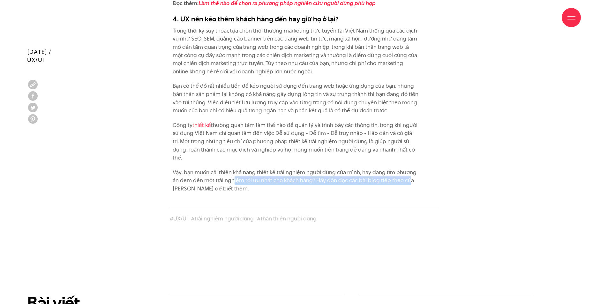
drag, startPoint x: 234, startPoint y: 163, endPoint x: 389, endPoint y: 168, distance: 155.2
click at [408, 169] on p "Vậy, bạn muốn cải thiện khả năng thiết kế trải nghiệm người dùng của mình, hay …" at bounding box center [296, 181] width 247 height 25
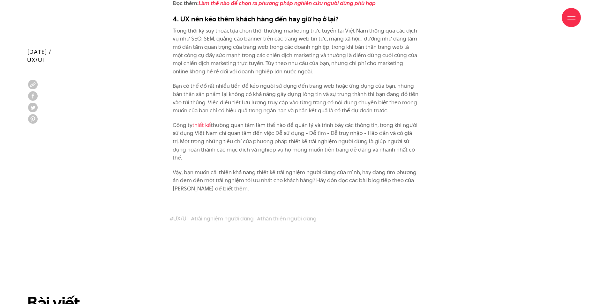
click at [308, 175] on p "Vậy, bạn muốn cải thiện khả năng thiết kế trải nghiệm người dùng của mình, hay …" at bounding box center [296, 181] width 247 height 25
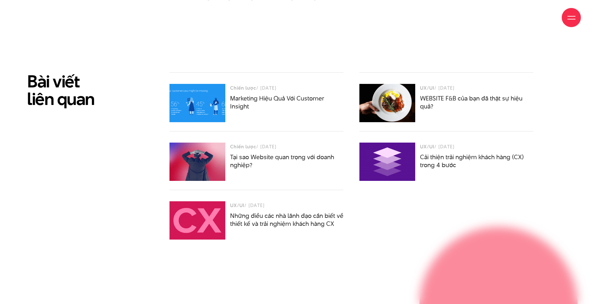
scroll to position [2866, 0]
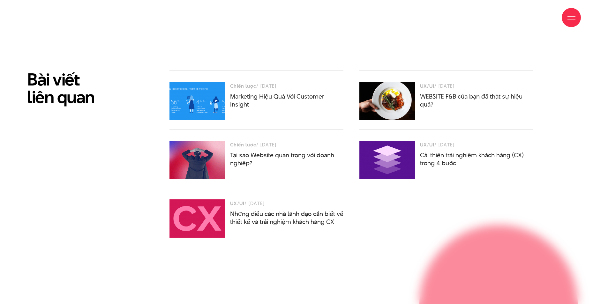
click at [578, 87] on div "Bài viết liên quan Chiến lược / [DATE] Marketing Hiệu Quả Với Customer Insight" at bounding box center [304, 159] width 570 height 176
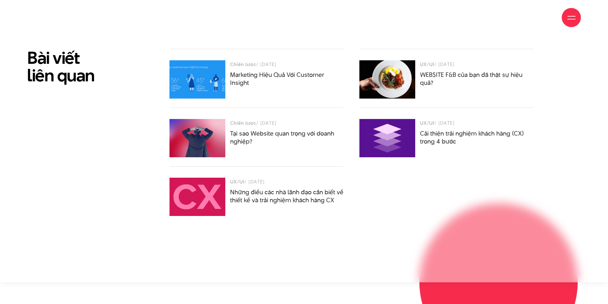
scroll to position [2898, 0]
